Goal: Communication & Community: Connect with others

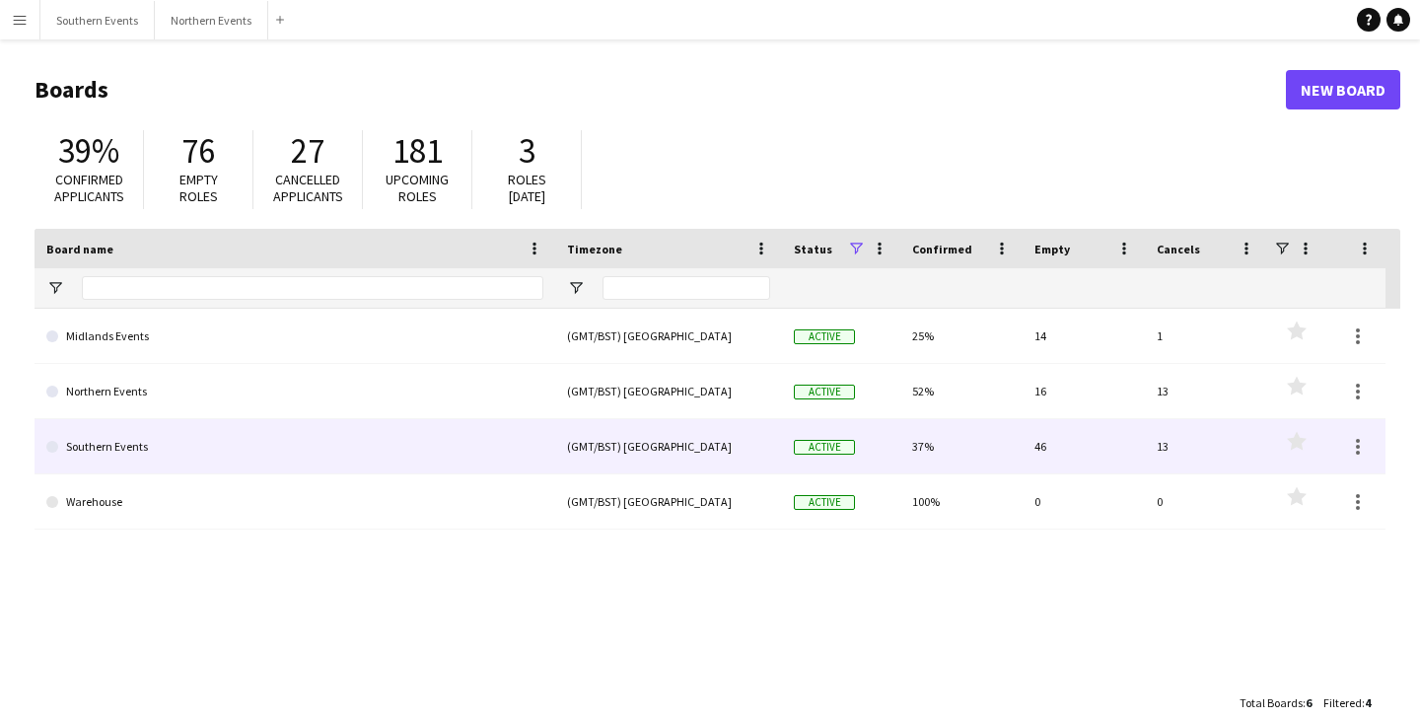
click at [174, 451] on link "Southern Events" at bounding box center [294, 446] width 497 height 55
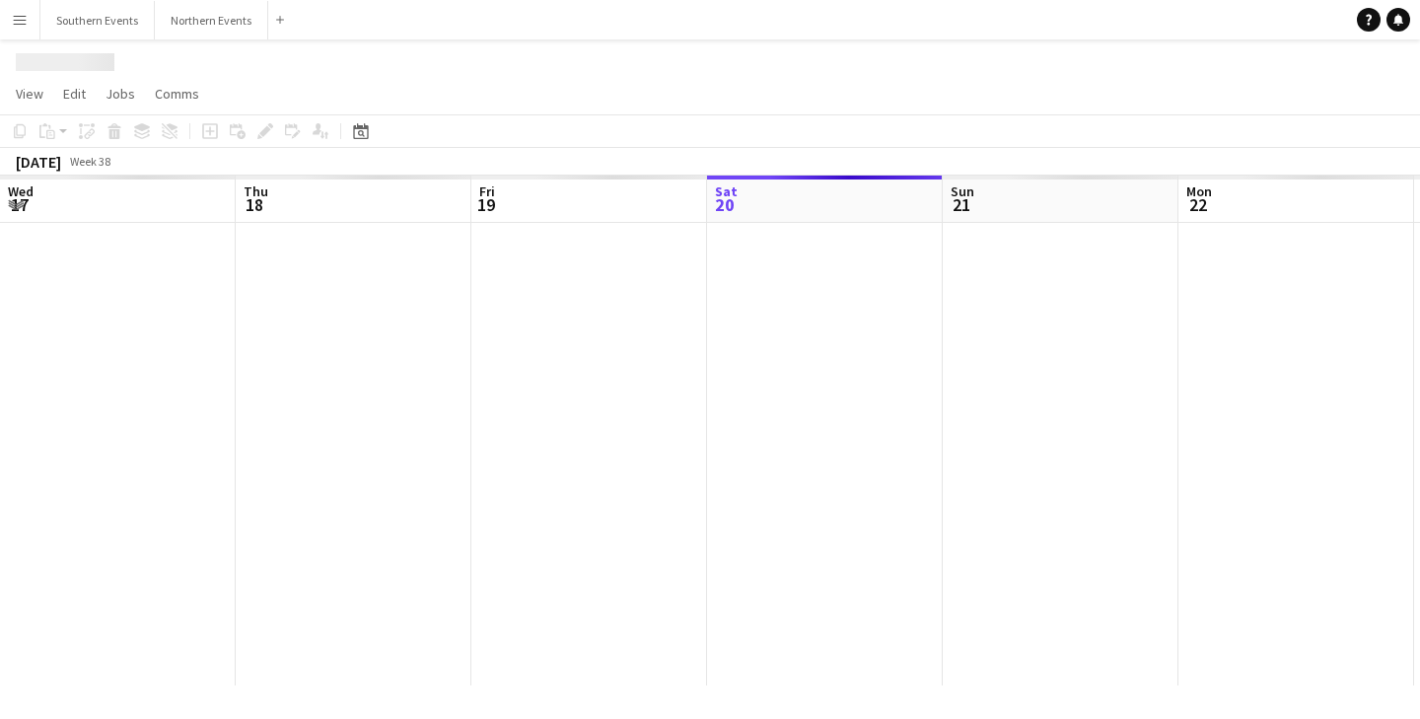
scroll to position [0, 471]
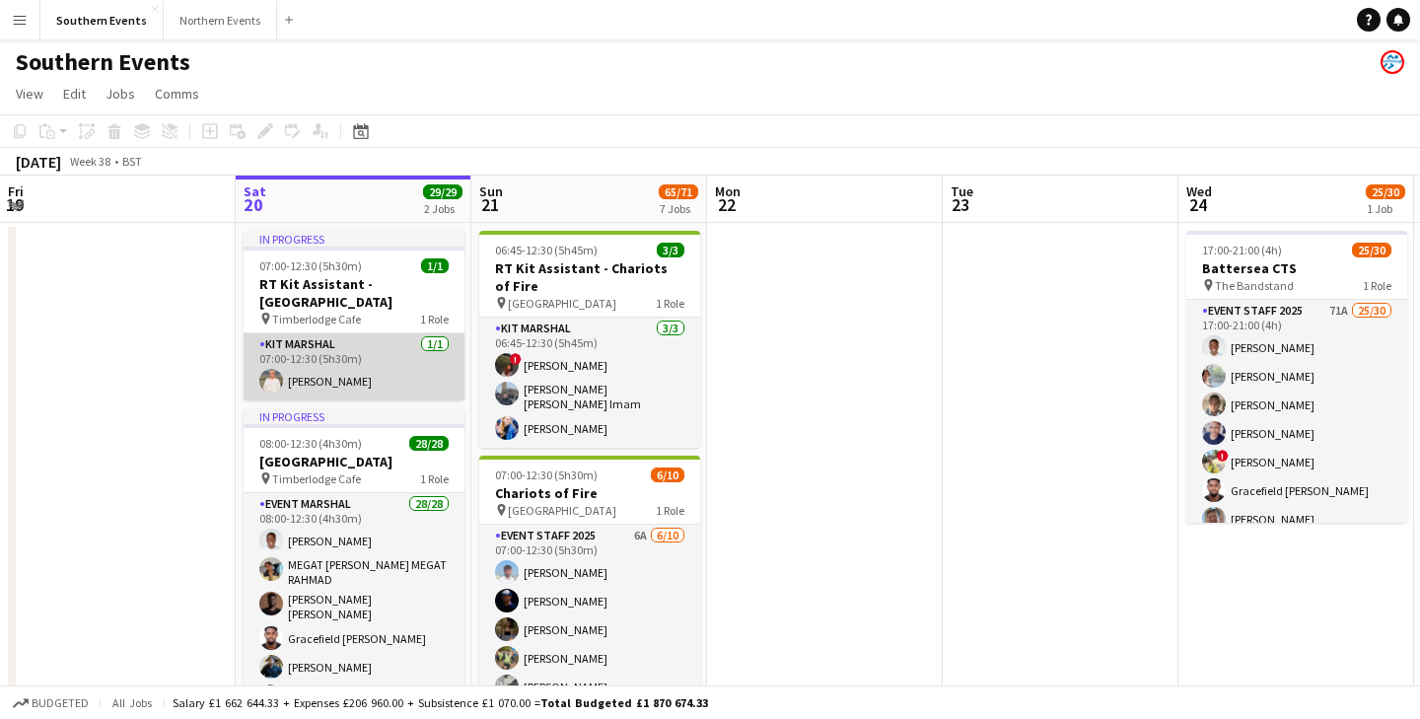
click at [371, 369] on app-card-role "Kit Marshal [DATE] 07:00-12:30 (5h30m) [PERSON_NAME]" at bounding box center [354, 366] width 221 height 67
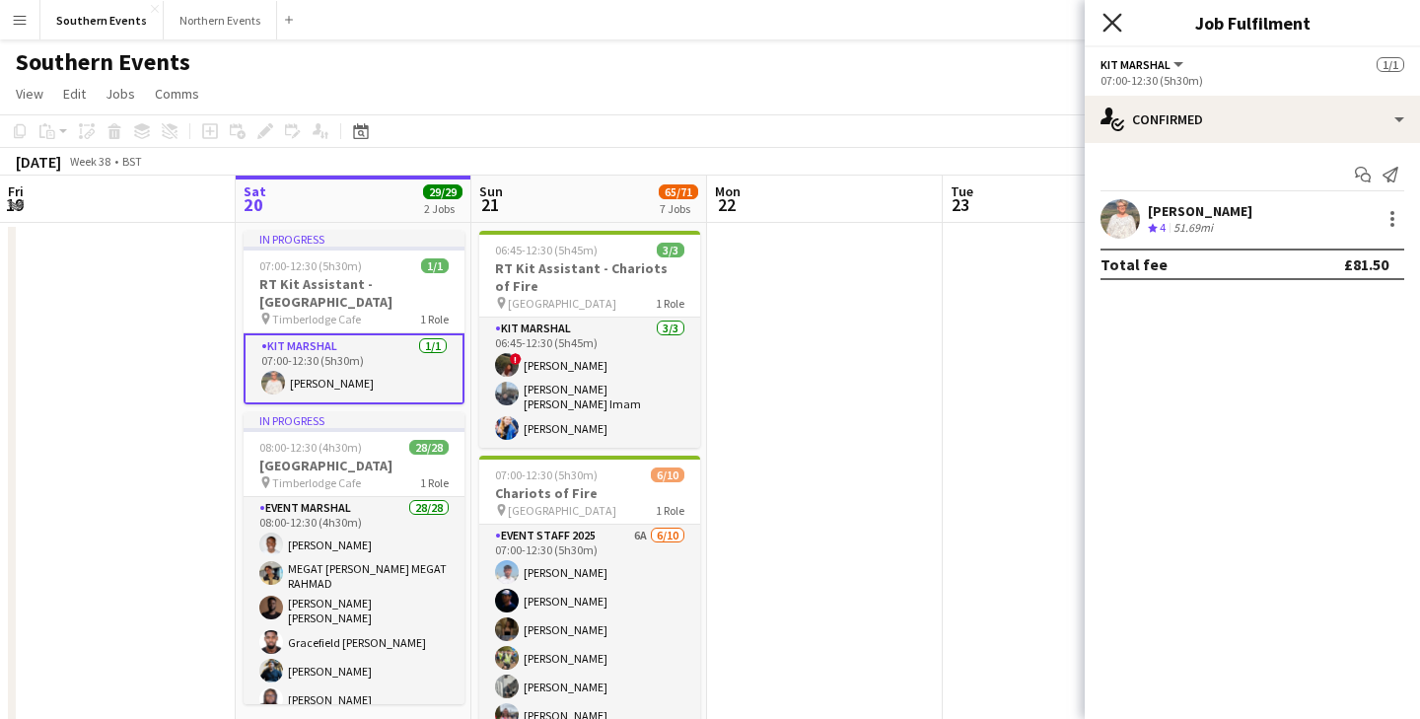
click at [1117, 28] on icon at bounding box center [1112, 22] width 19 height 19
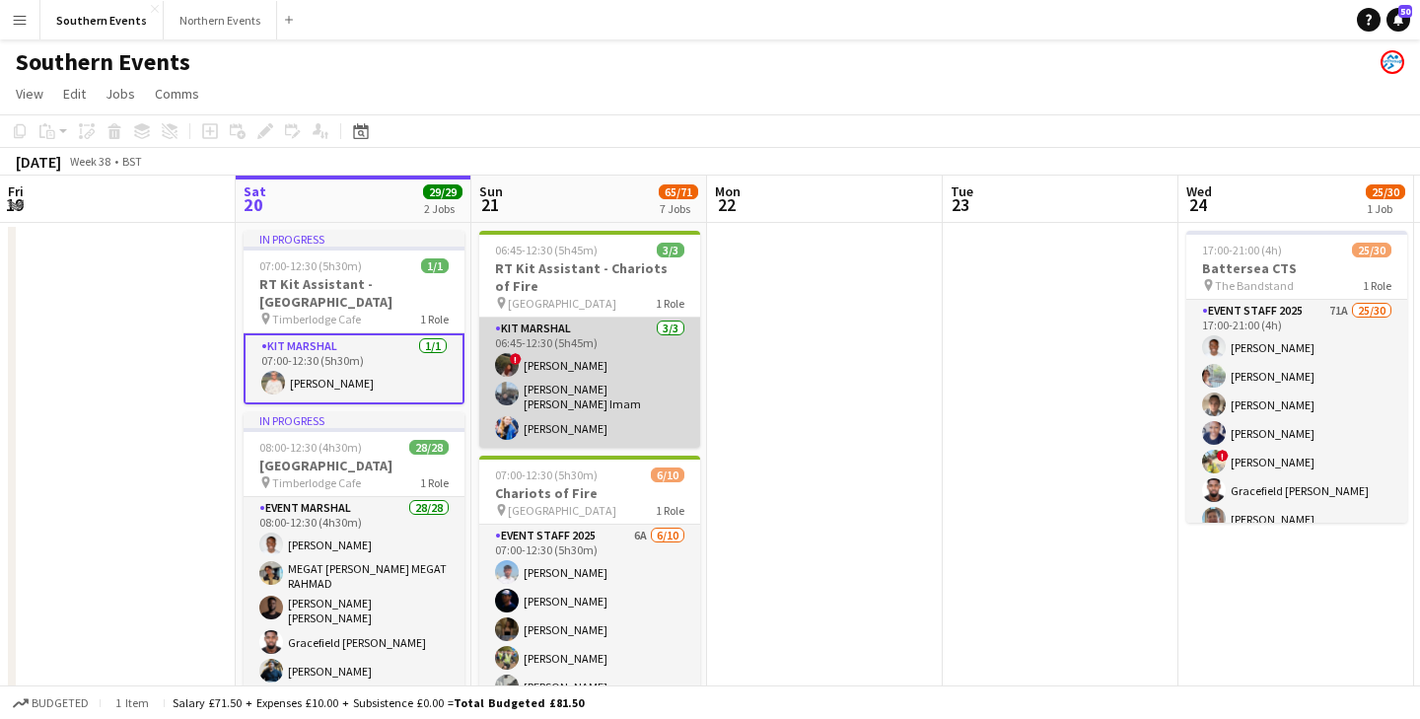
click at [534, 392] on app-card-role "Kit Marshal [DATE] 06:45-12:30 (5h45m) ! [PERSON_NAME] [PERSON_NAME] [PERSON_NA…" at bounding box center [589, 383] width 221 height 130
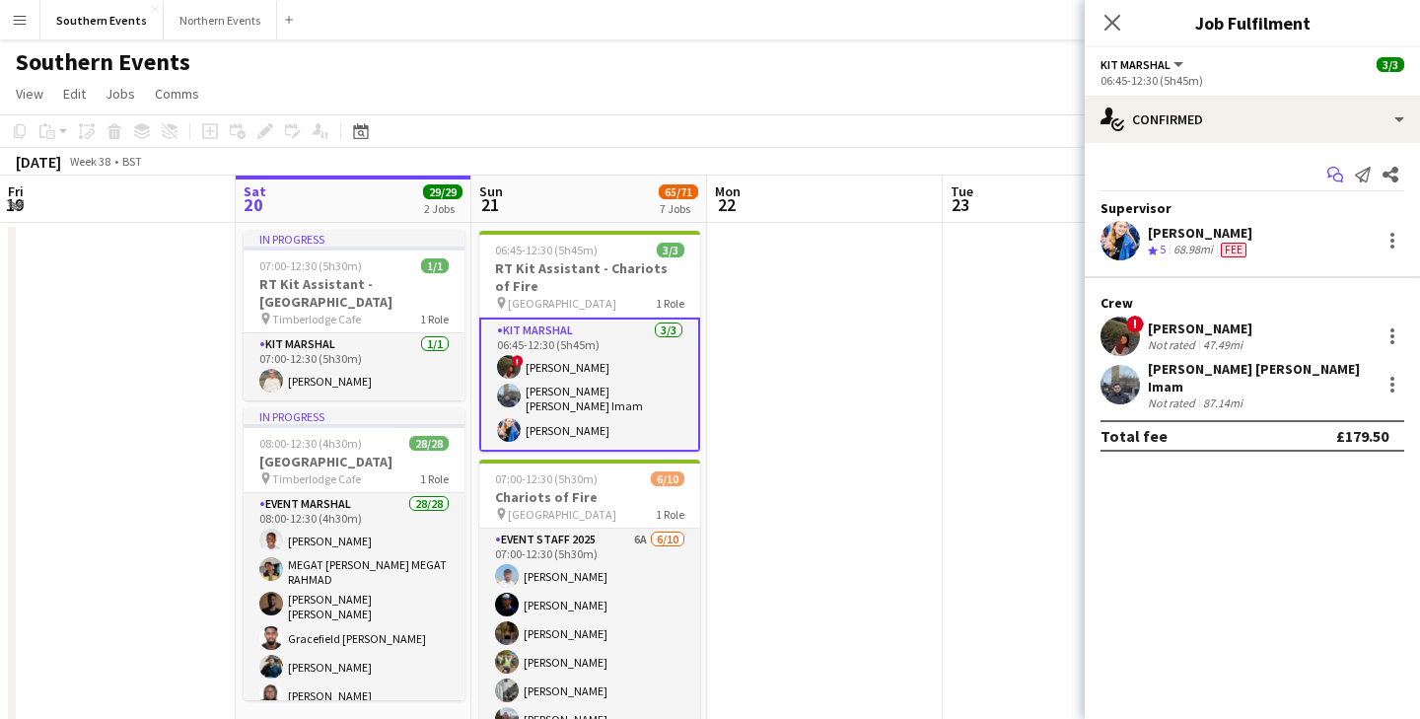
click at [1335, 176] on icon "Start chat" at bounding box center [1336, 175] width 16 height 16
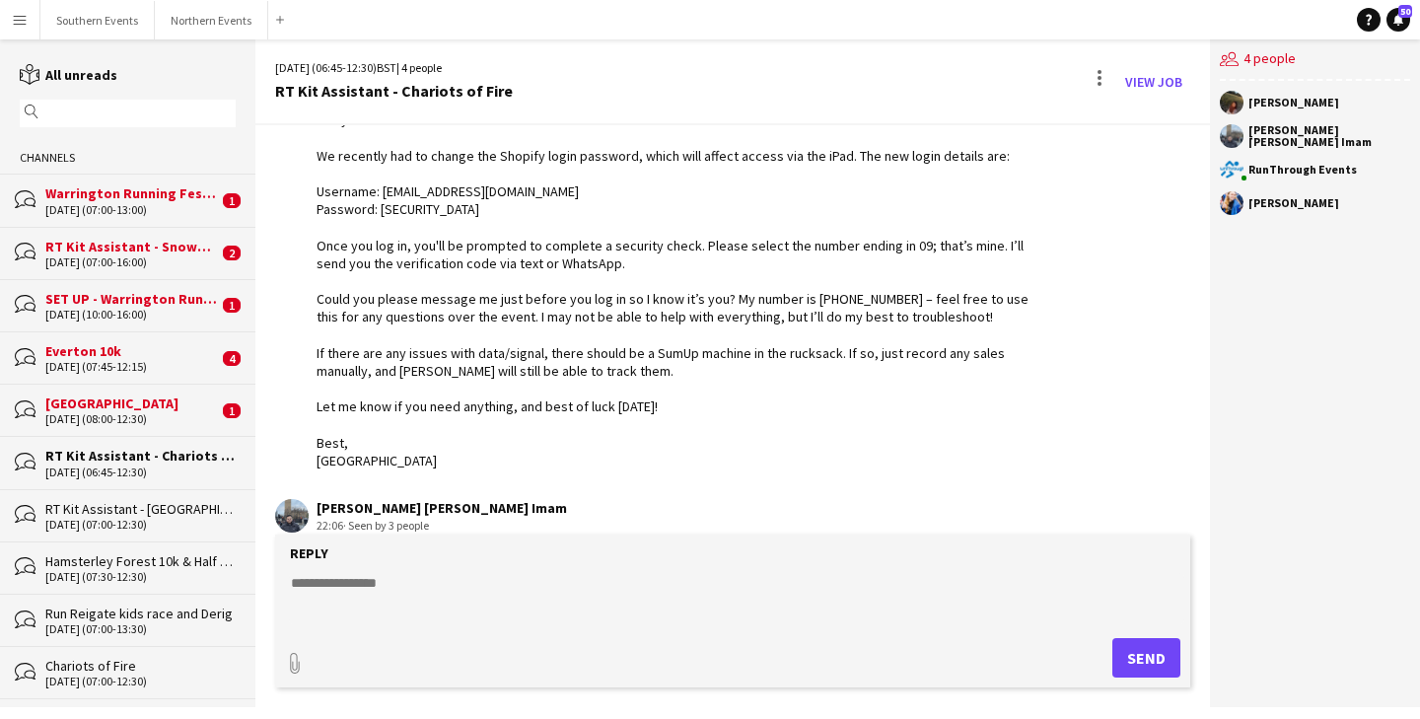
scroll to position [2531, 0]
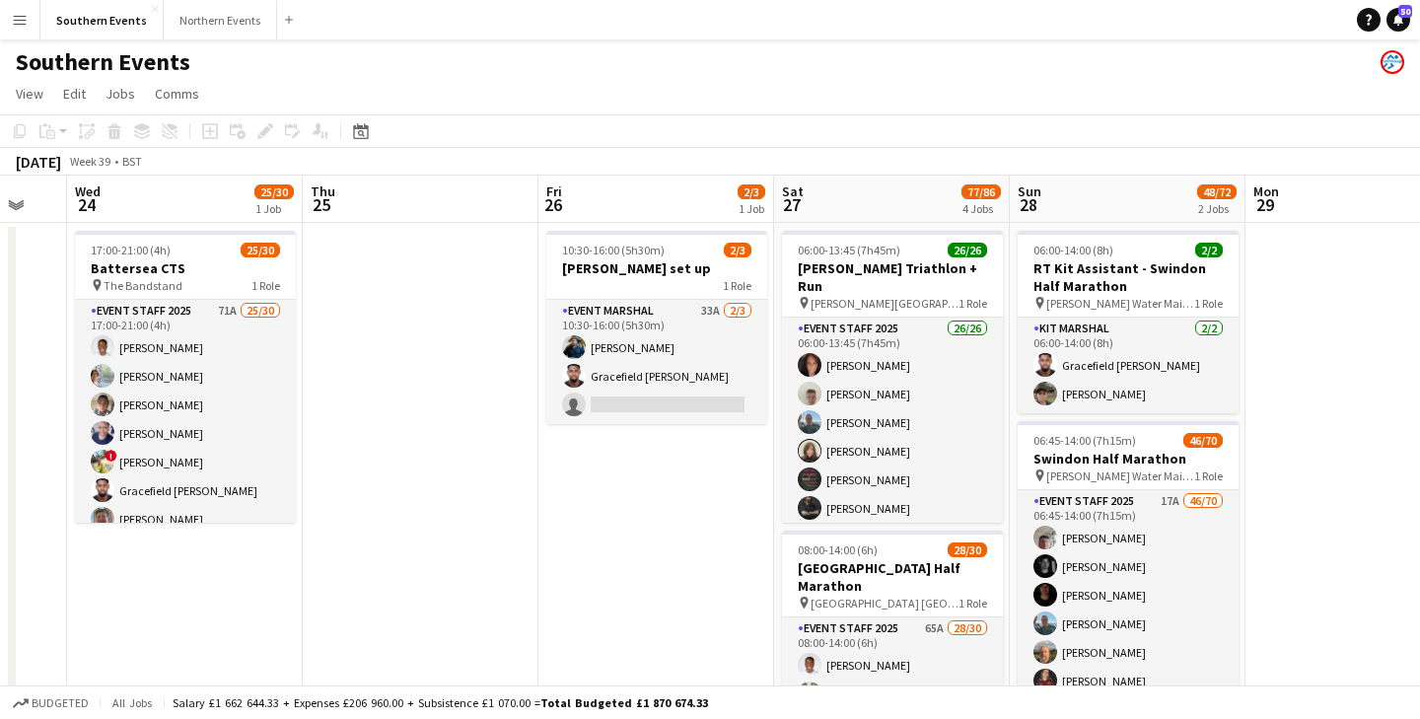
scroll to position [0, 770]
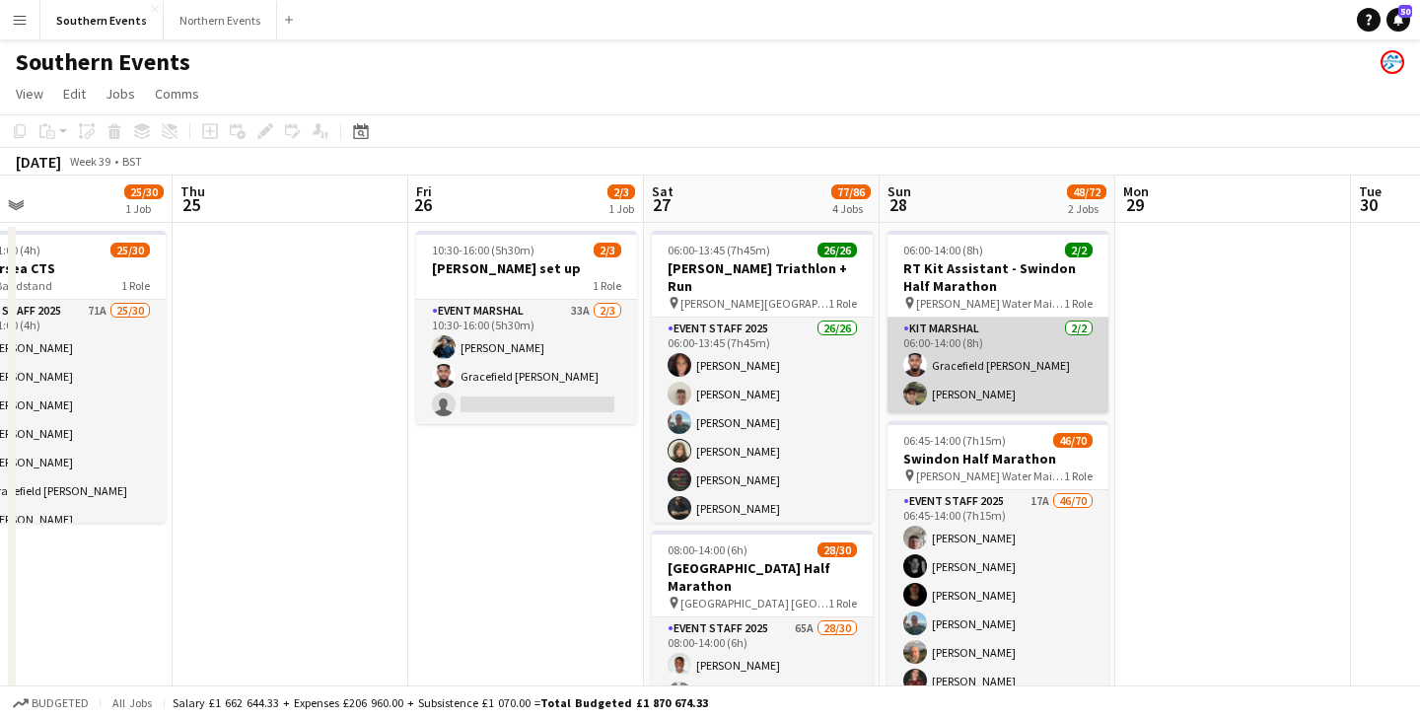
click at [1038, 369] on app-card-role "Kit Marshal [DATE] 06:00-14:00 (8h) Gracefield [PERSON_NAME] [PERSON_NAME]" at bounding box center [998, 366] width 221 height 96
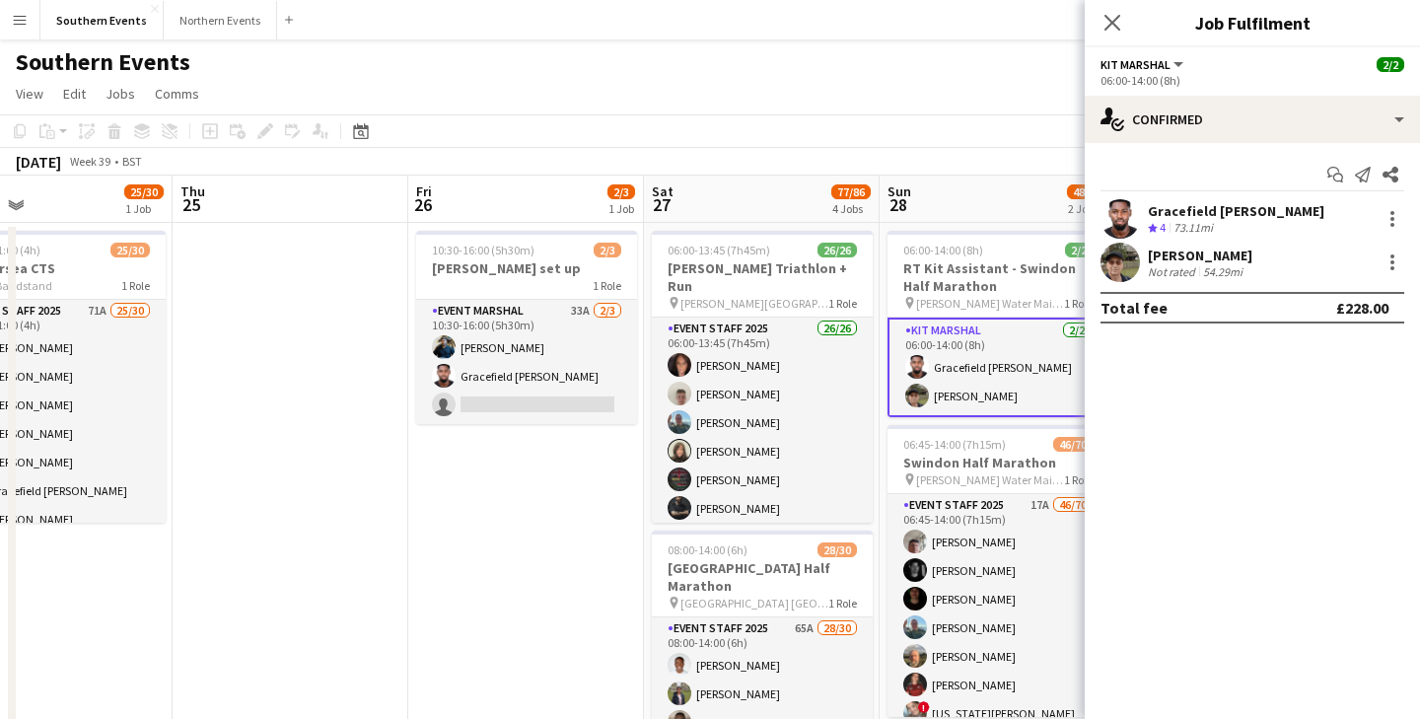
click at [1172, 264] on div "Not rated" at bounding box center [1173, 271] width 51 height 15
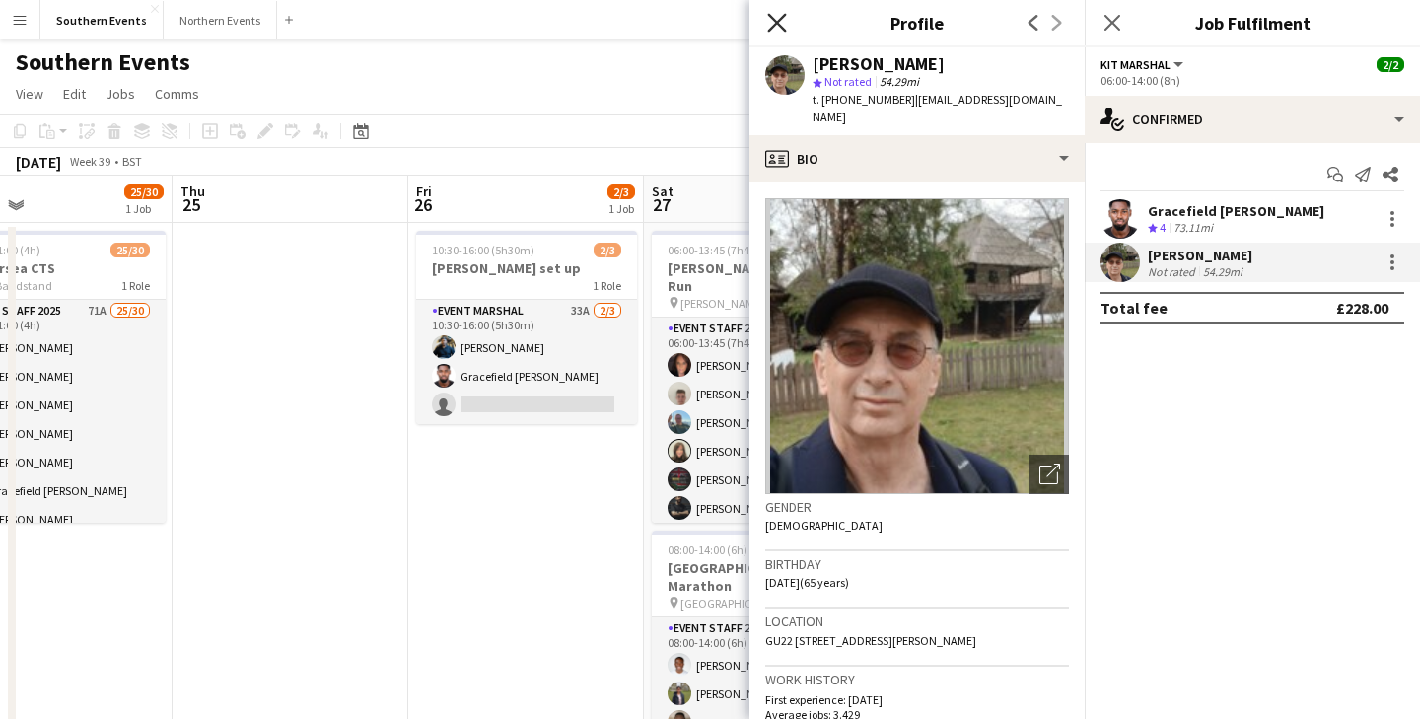
click at [768, 18] on icon "Close pop-in" at bounding box center [776, 22] width 19 height 19
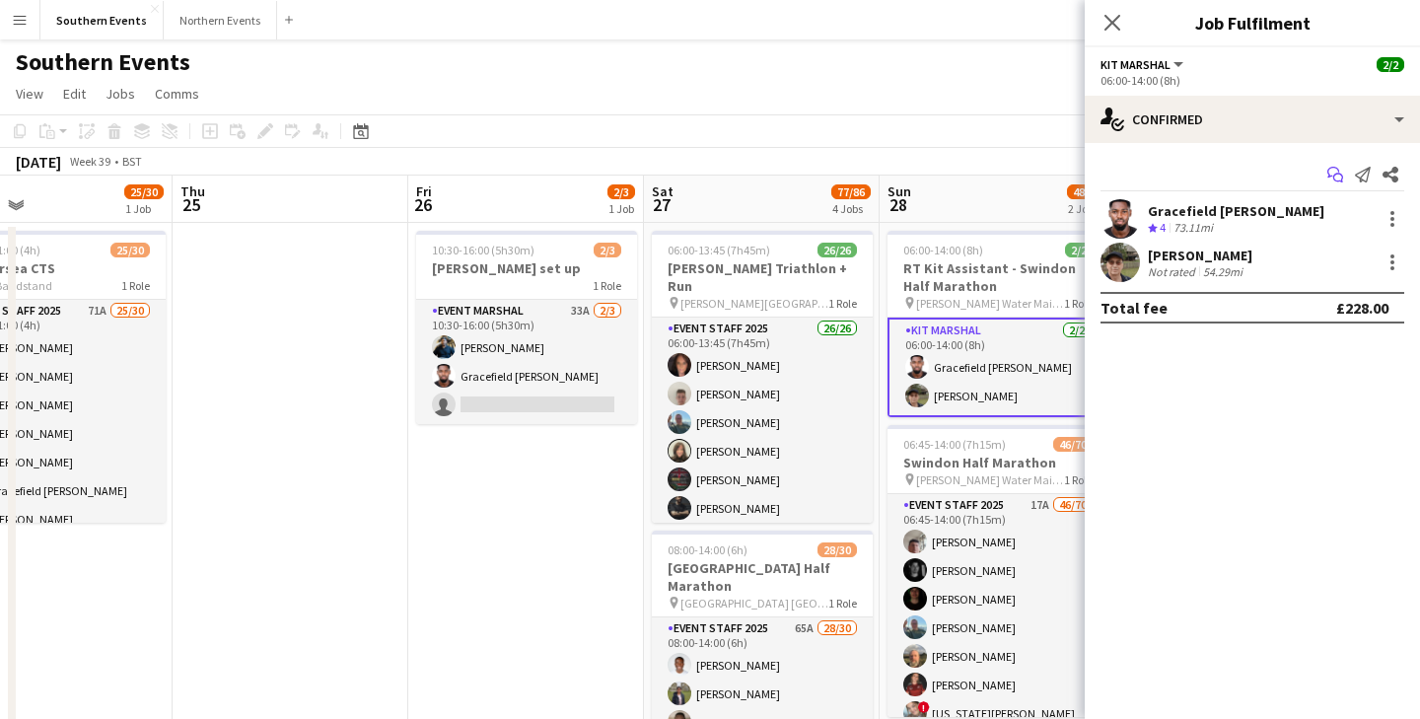
click at [1340, 172] on icon "Start chat" at bounding box center [1336, 175] width 16 height 16
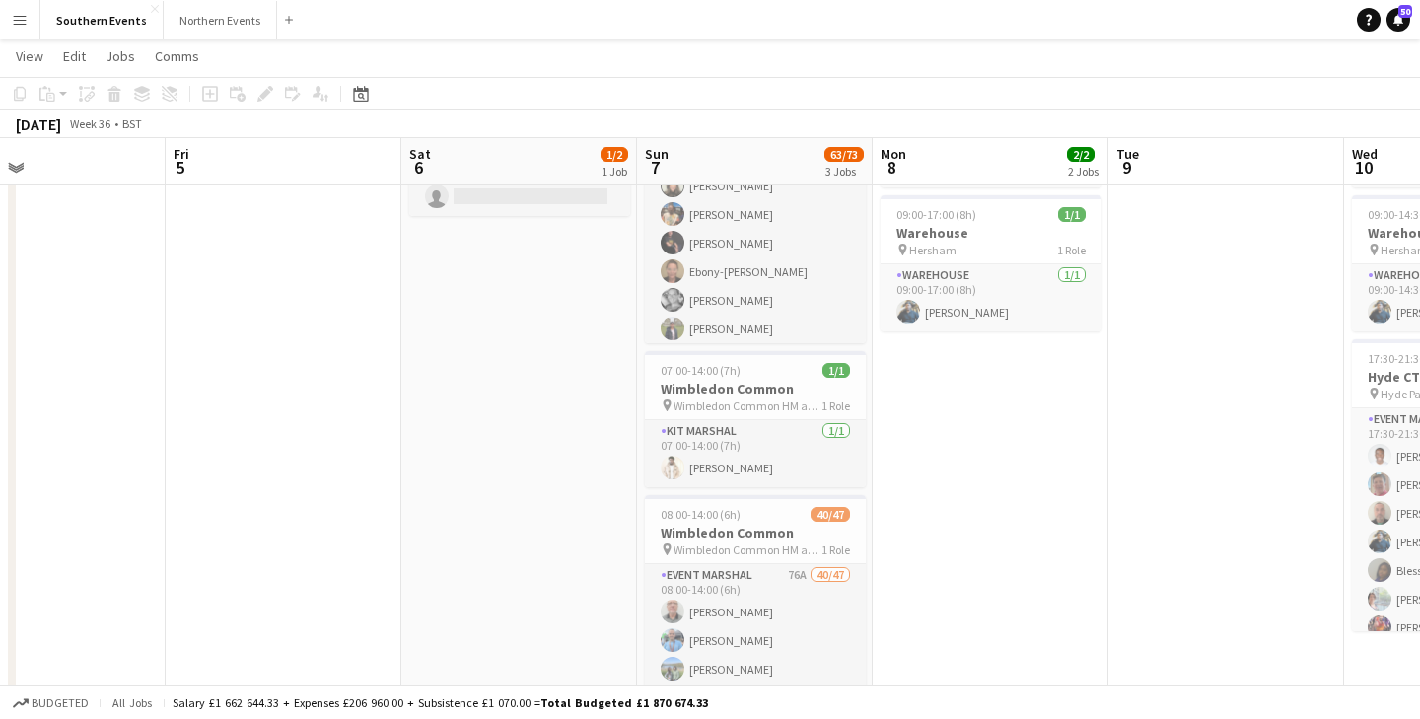
scroll to position [0, 423]
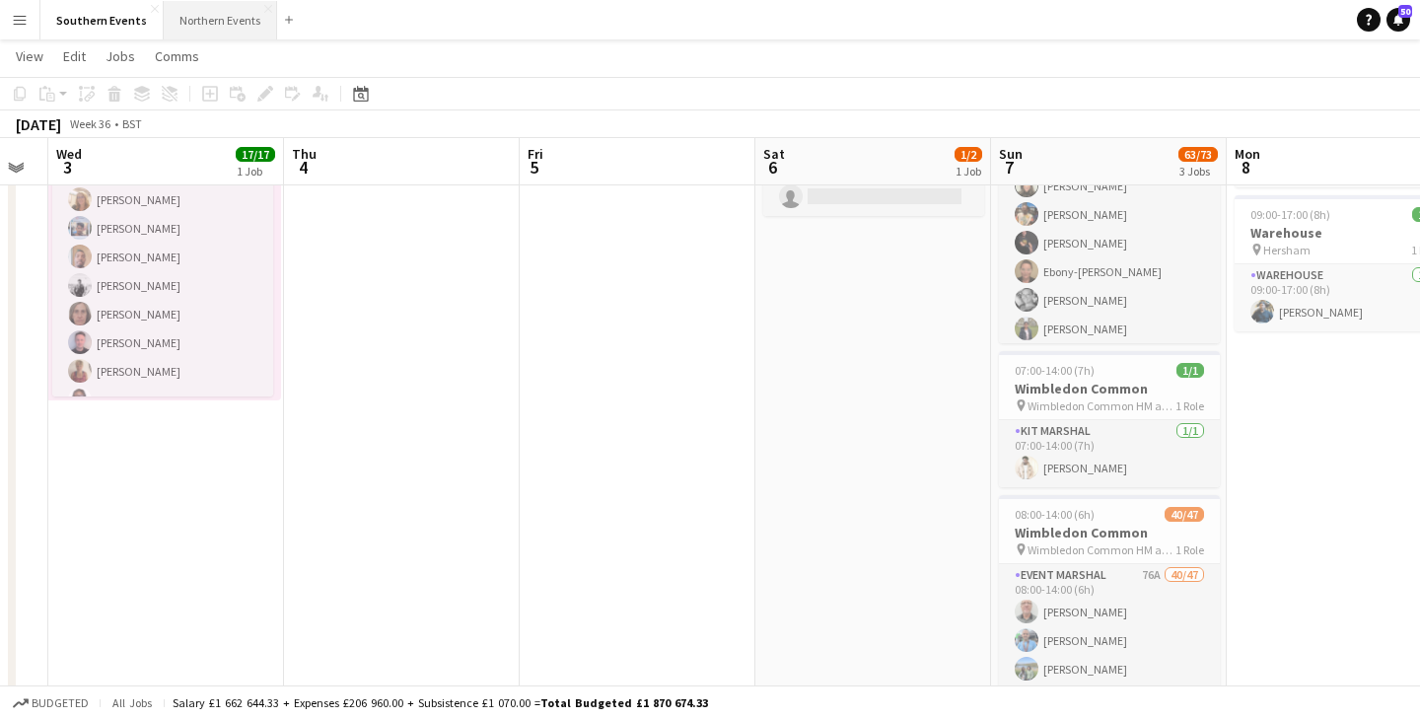
click at [196, 20] on button "Northern Events Close" at bounding box center [220, 20] width 113 height 38
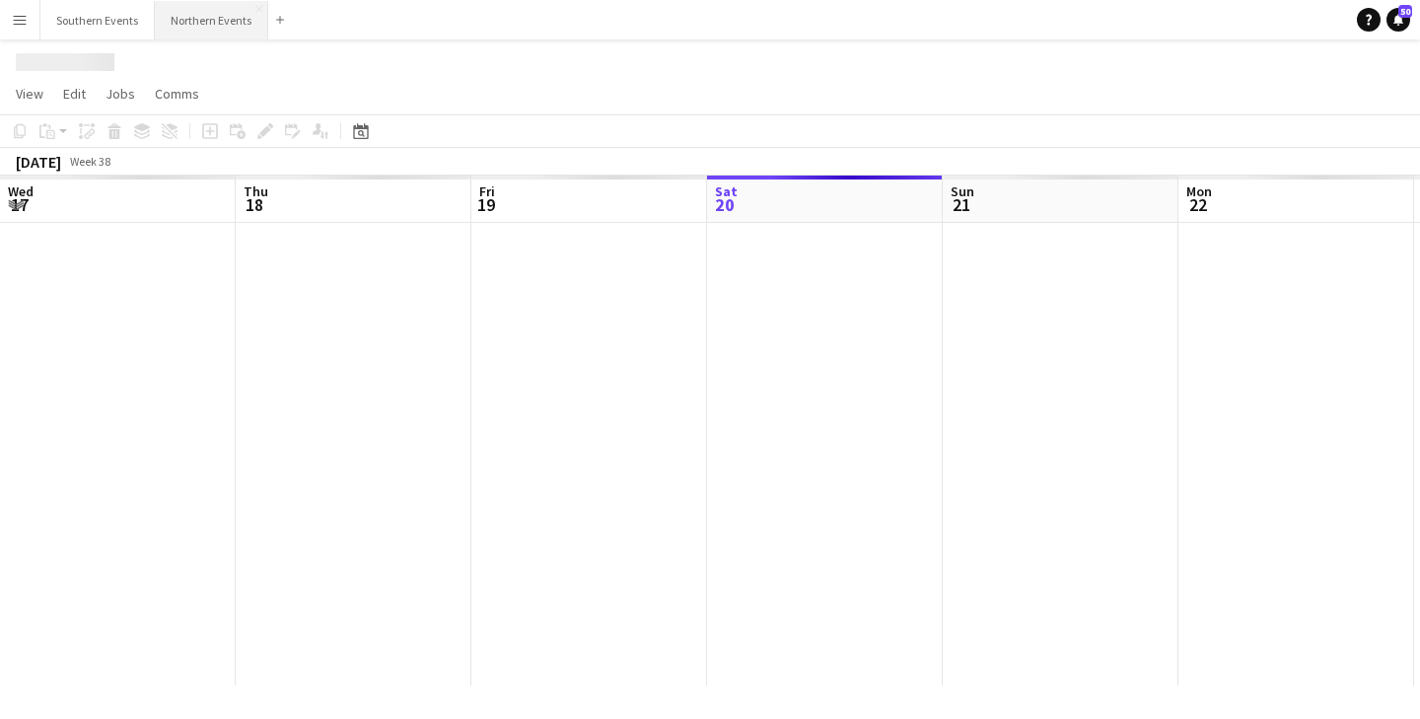
scroll to position [0, 471]
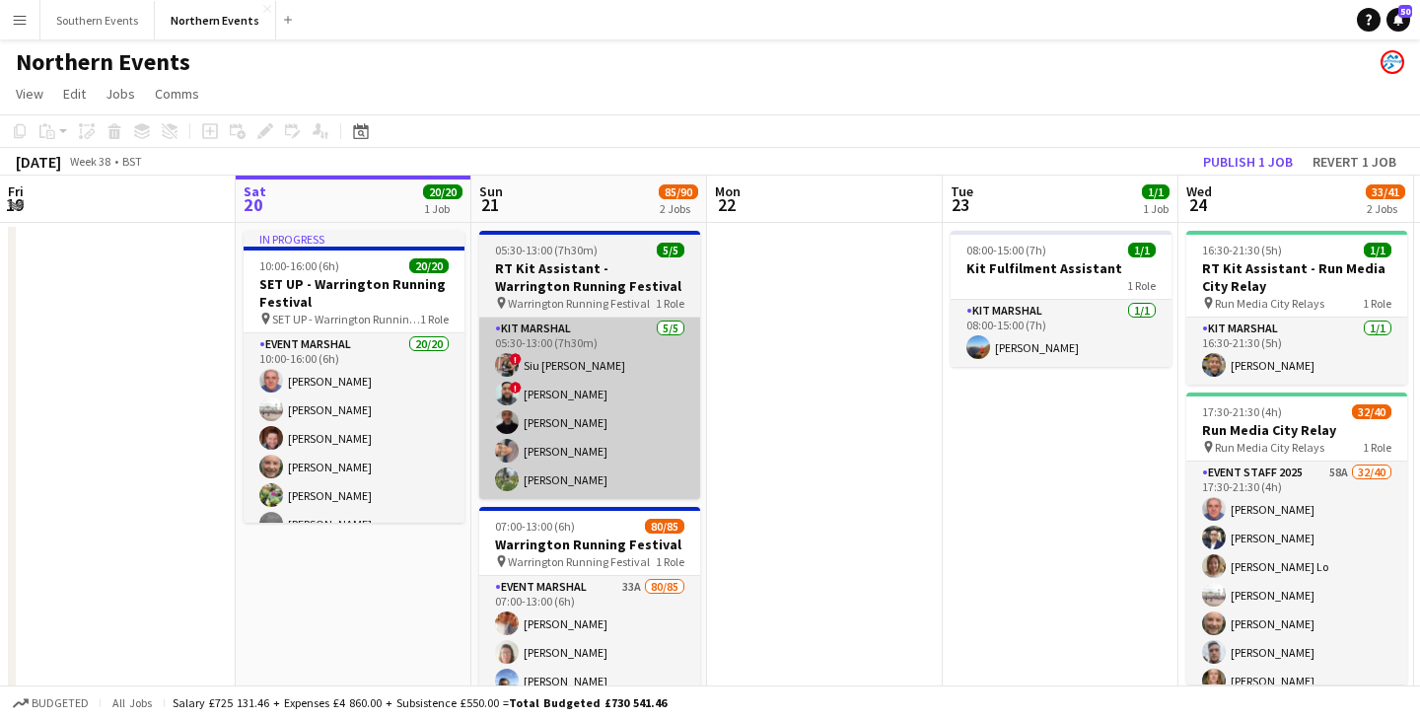
click at [561, 455] on app-card-role "Kit Marshal [DATE] 05:30-13:00 (7h30m) ! Siu [PERSON_NAME] ! [PERSON_NAME] [PER…" at bounding box center [589, 408] width 221 height 181
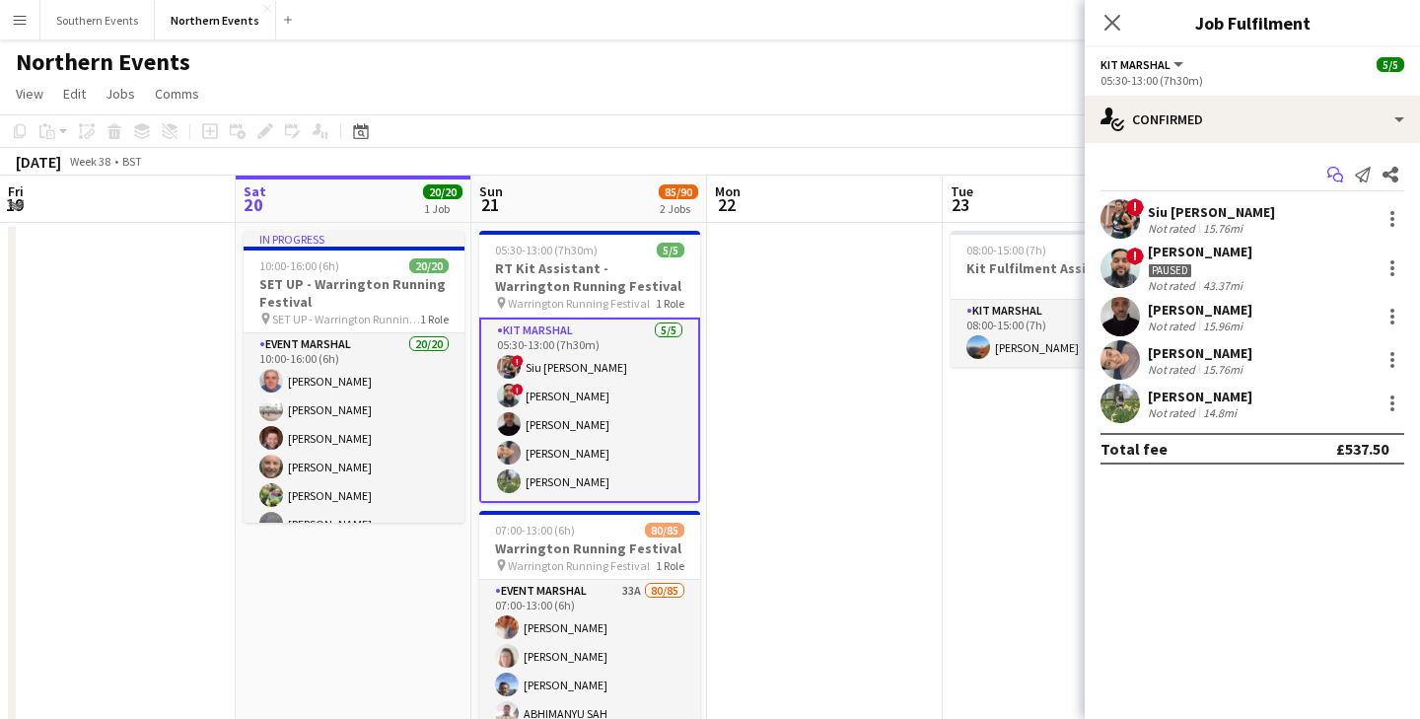
click at [1335, 169] on icon "Start chat" at bounding box center [1336, 175] width 16 height 16
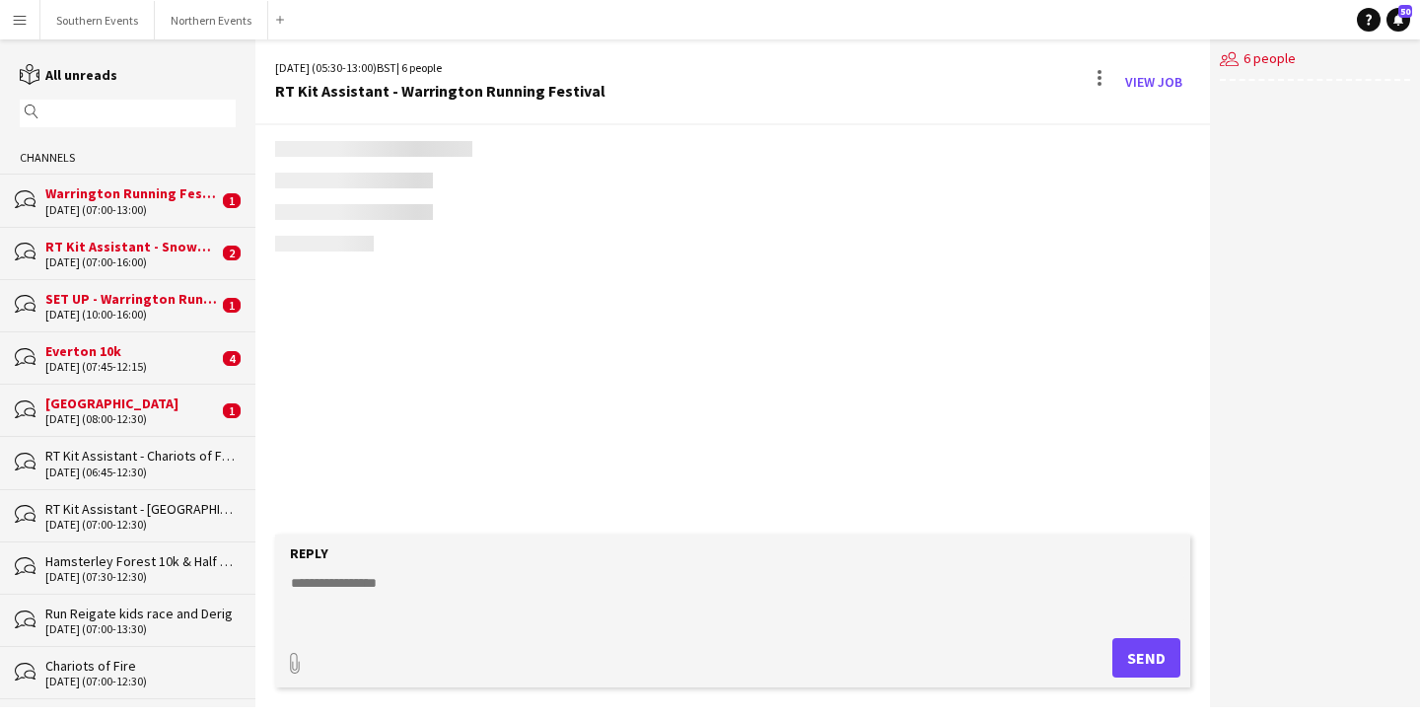
scroll to position [3946, 0]
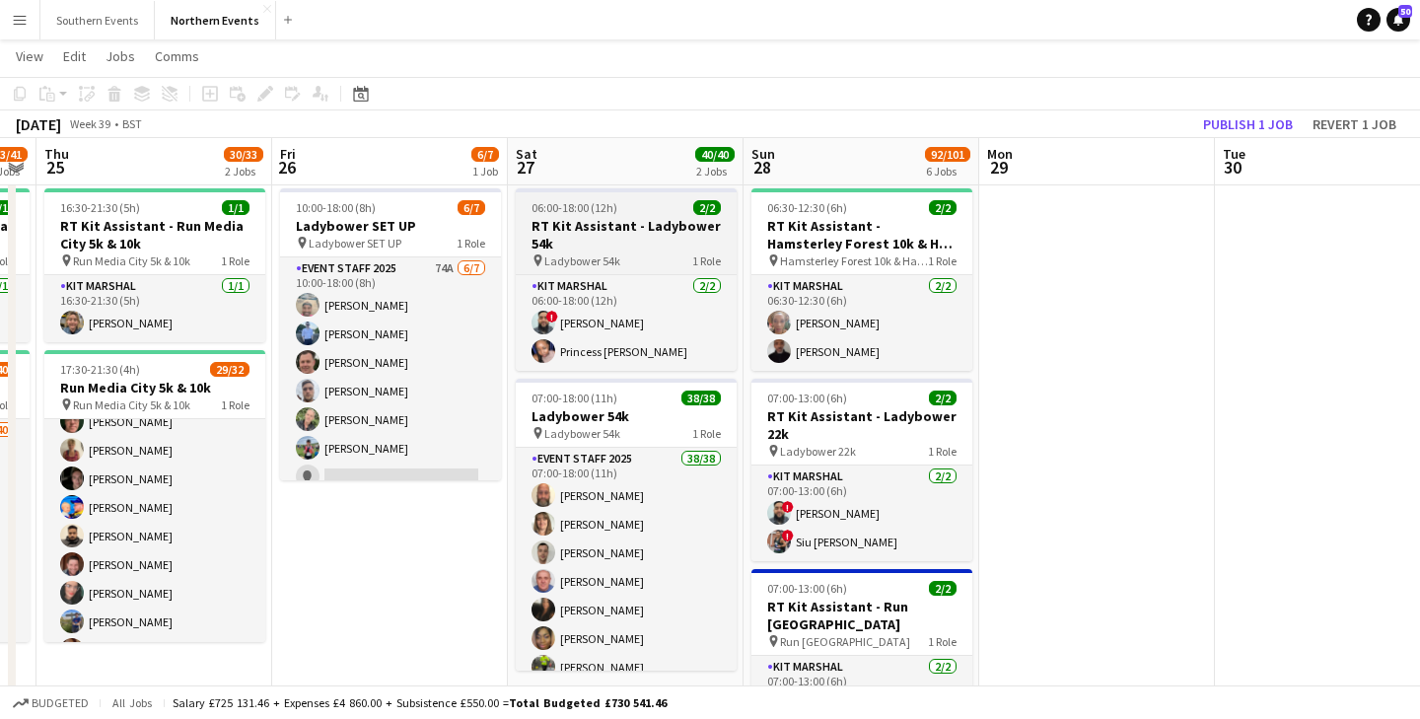
scroll to position [0, 712]
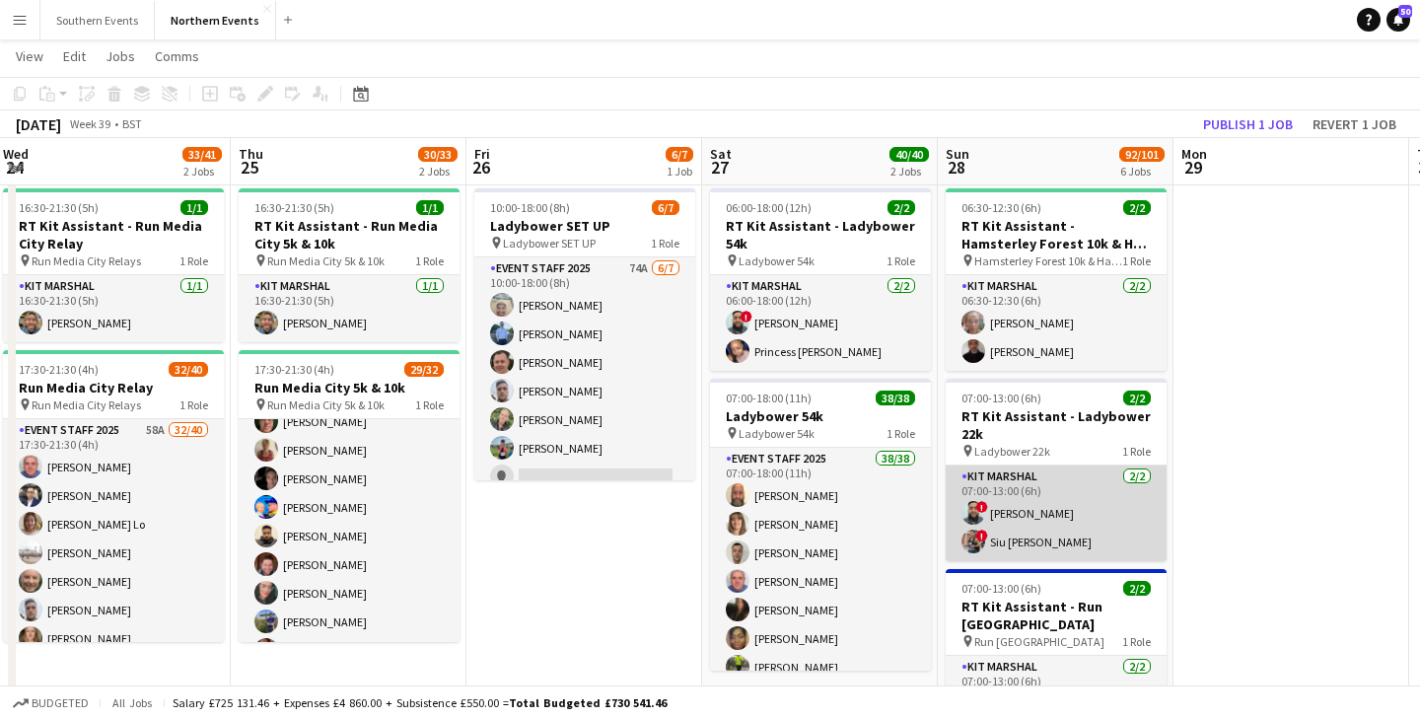
click at [1054, 542] on app-card-role "Kit Marshal [DATE] 07:00-13:00 (6h) ! [PERSON_NAME] ! [PERSON_NAME] [PERSON_NAM…" at bounding box center [1056, 514] width 221 height 96
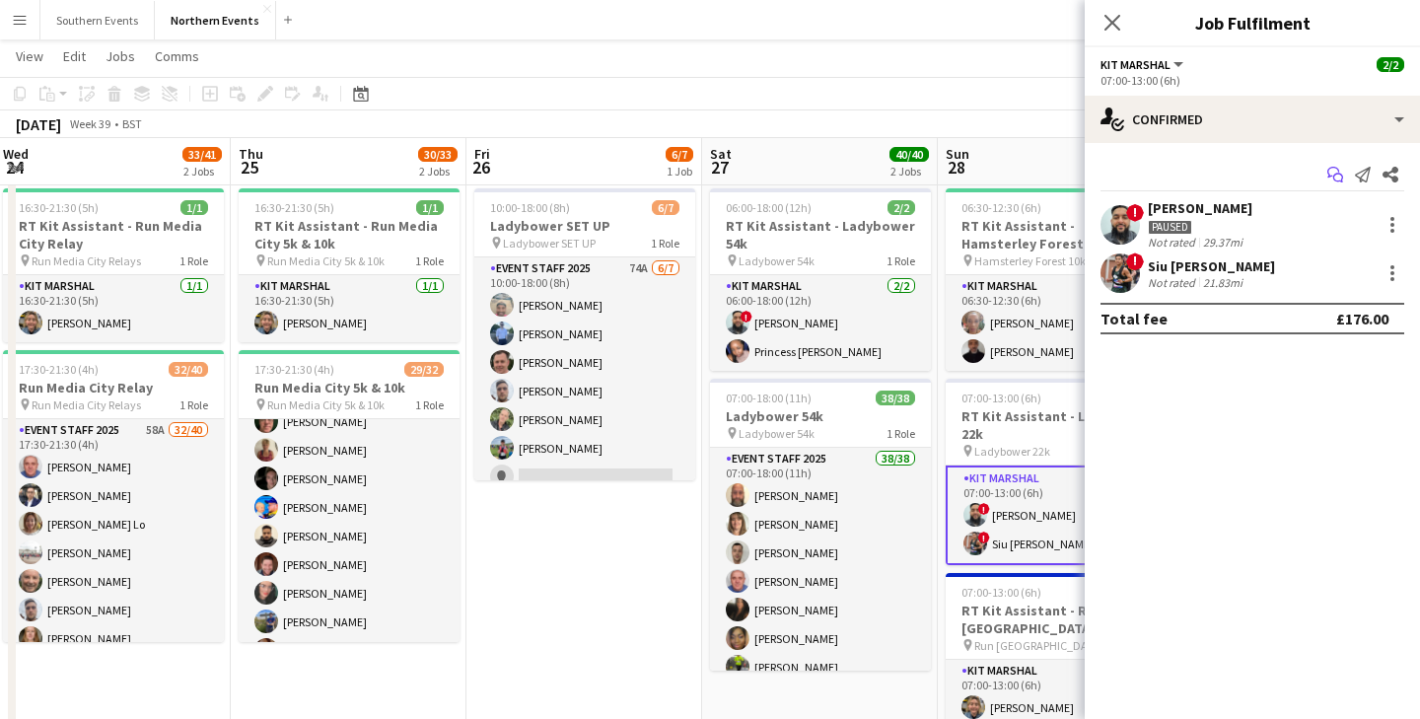
click at [1337, 176] on icon "Start chat" at bounding box center [1336, 175] width 16 height 16
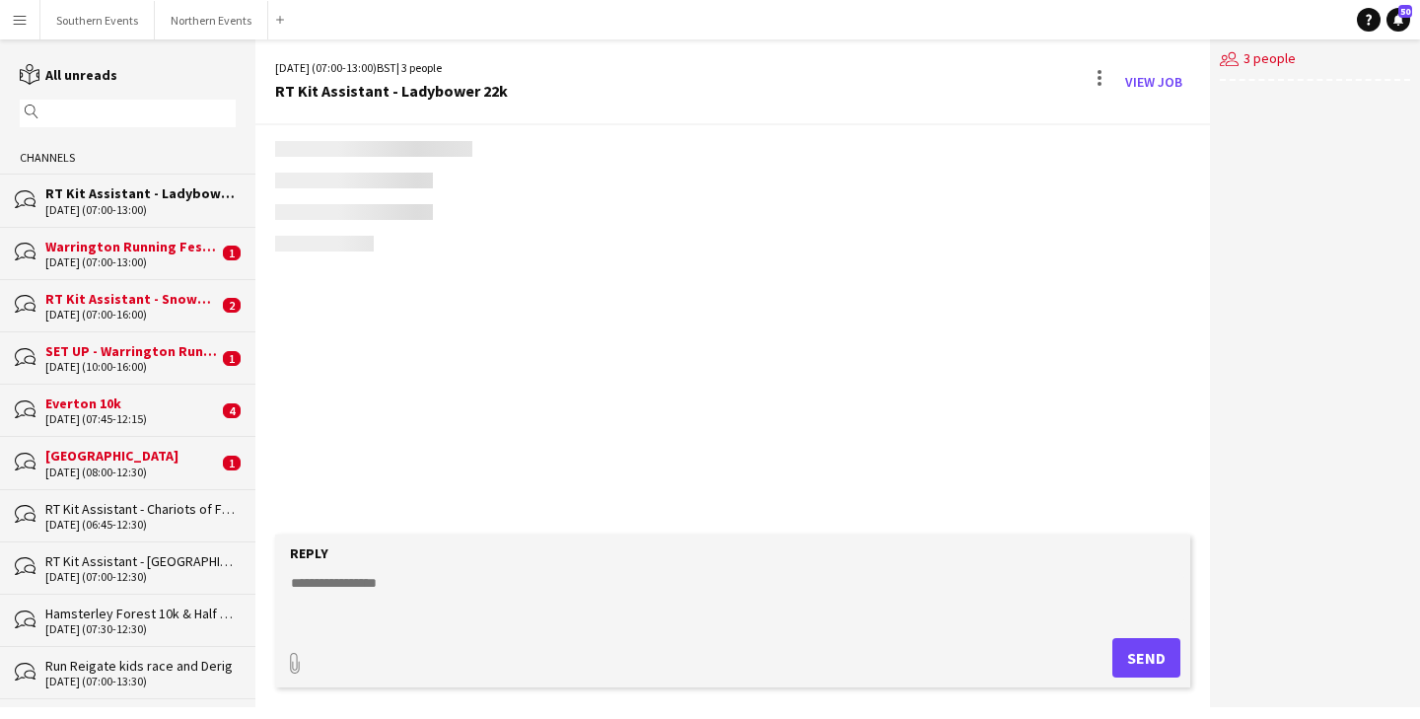
click at [1116, 24] on app-navbar "Menu Boards Boards Boards All jobs Status Workforce Workforce My Workforce Recr…" at bounding box center [710, 19] width 1420 height 39
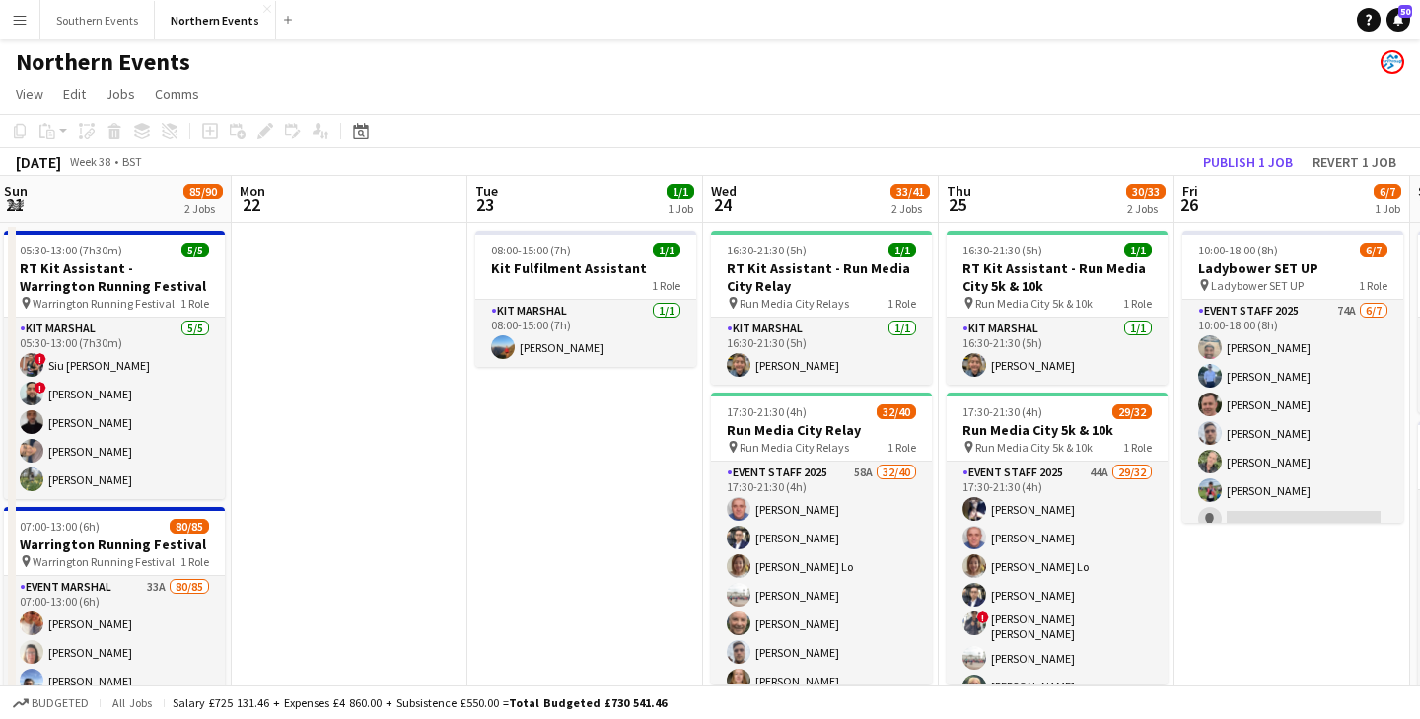
scroll to position [0, 952]
